Goal: Navigation & Orientation: Find specific page/section

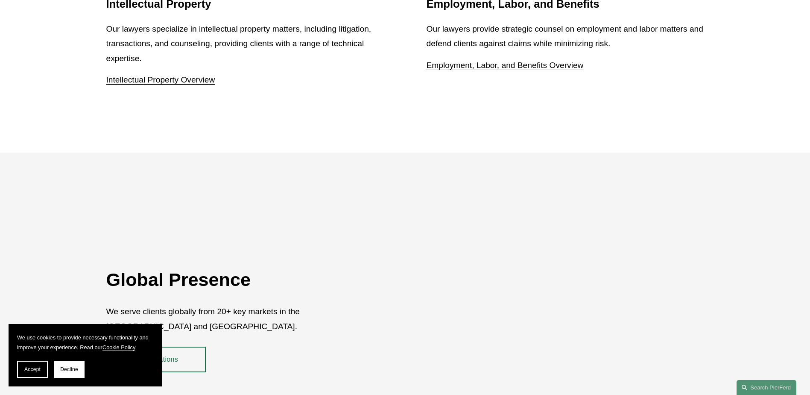
scroll to position [1563, 0]
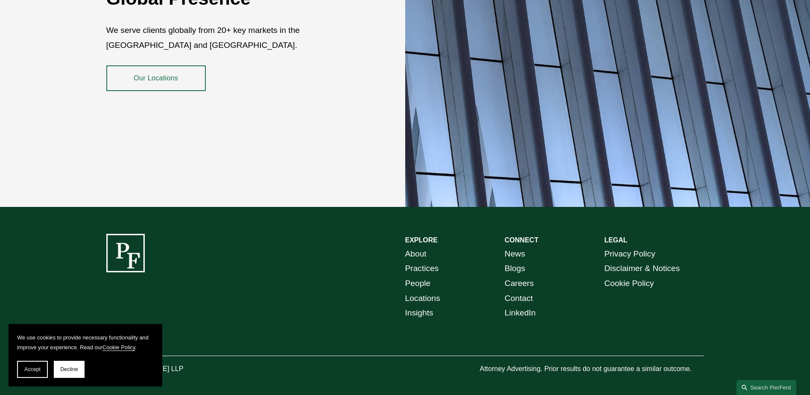
click at [63, 367] on span "Decline" at bounding box center [69, 369] width 18 height 6
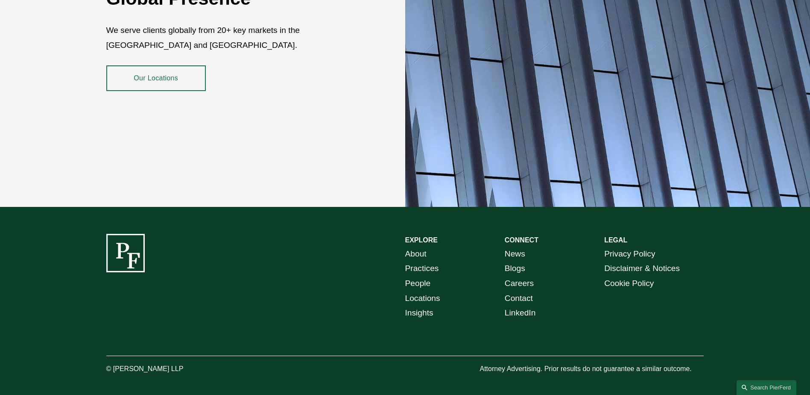
click at [516, 293] on link "Contact" at bounding box center [519, 298] width 28 height 15
click at [432, 292] on link "Locations" at bounding box center [422, 298] width 35 height 15
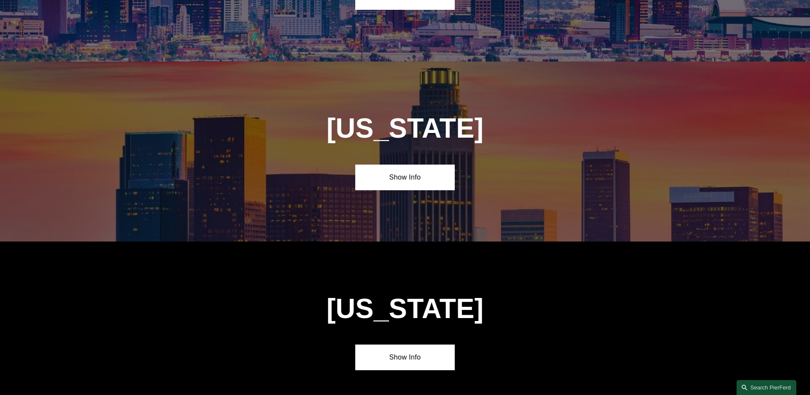
scroll to position [641, 0]
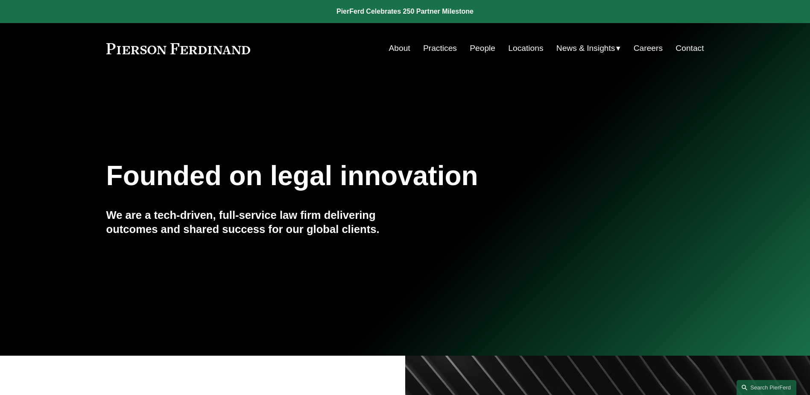
click at [525, 51] on link "Locations" at bounding box center [525, 48] width 35 height 16
